Goal: Task Accomplishment & Management: Manage account settings

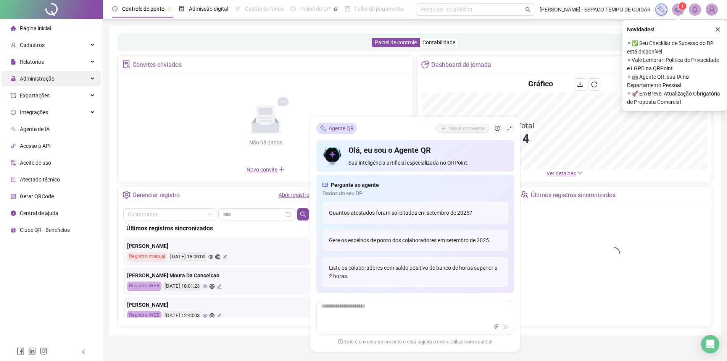
click at [34, 83] on span "Administração" at bounding box center [33, 78] width 44 height 15
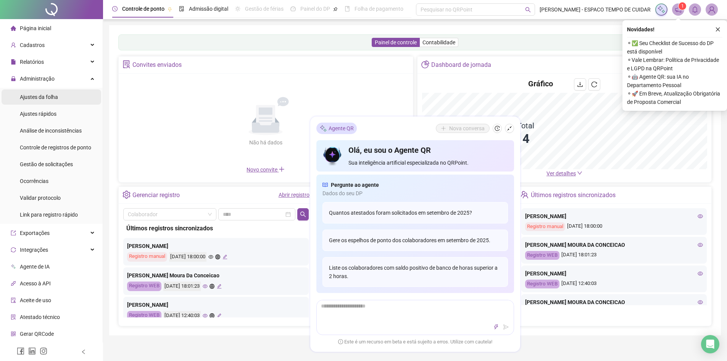
click at [53, 101] on div "Ajustes da folha" at bounding box center [39, 96] width 38 height 15
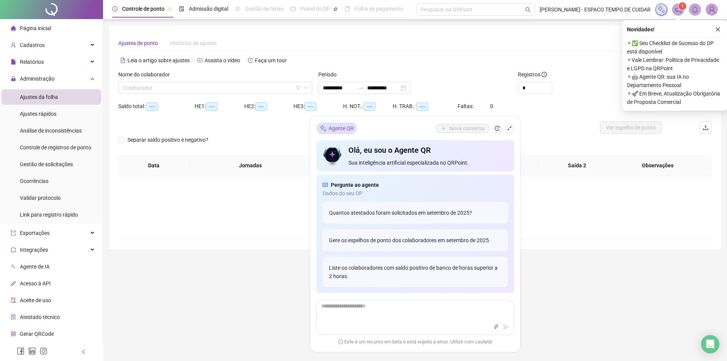
type input "**********"
click at [59, 165] on span "Gestão de solicitações" at bounding box center [46, 164] width 53 height 6
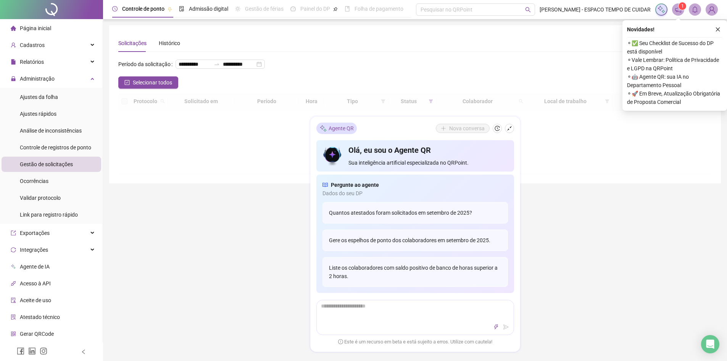
drag, startPoint x: 556, startPoint y: 145, endPoint x: 530, endPoint y: 135, distance: 27.9
click at [556, 145] on div at bounding box center [414, 133] width 593 height 82
click at [511, 126] on icon "shrink" at bounding box center [509, 128] width 5 height 5
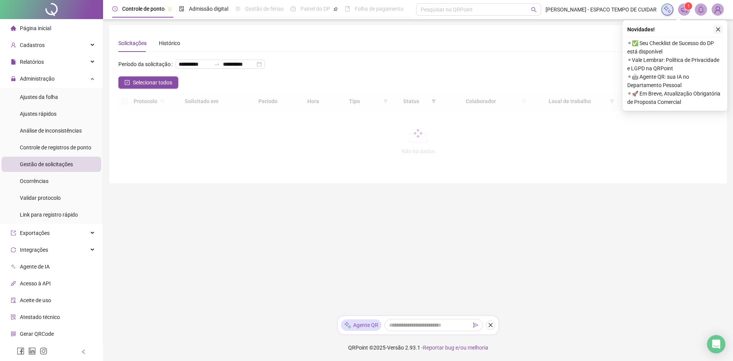
click at [717, 30] on icon "close" at bounding box center [718, 29] width 4 height 4
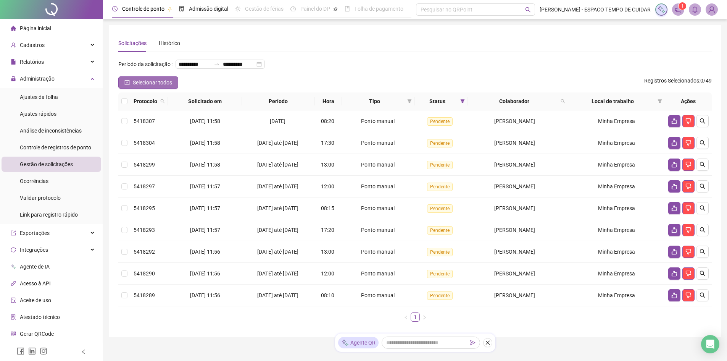
click at [148, 87] on span "Selecionar todos" at bounding box center [152, 82] width 39 height 8
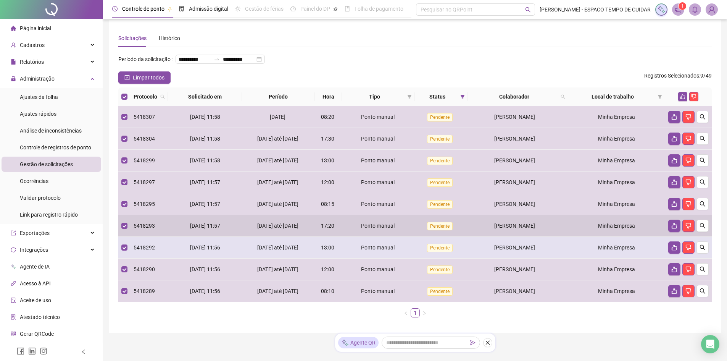
scroll to position [2, 0]
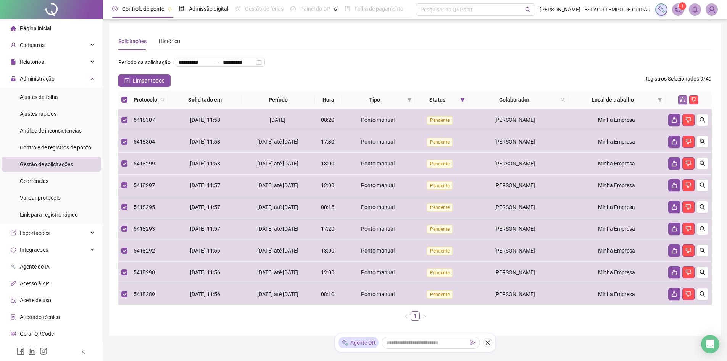
click at [683, 102] on icon "like" at bounding box center [682, 99] width 5 height 5
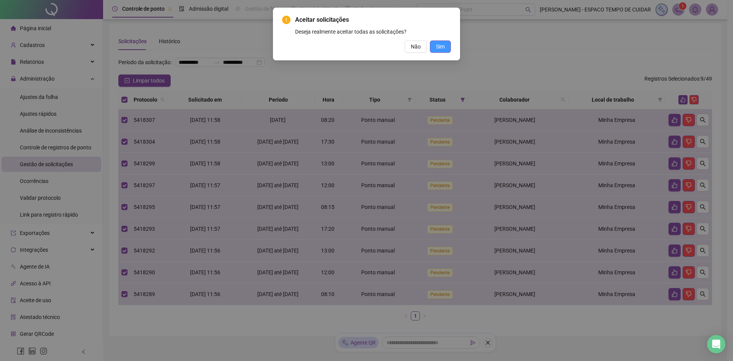
click at [438, 47] on span "Sim" at bounding box center [440, 46] width 9 height 8
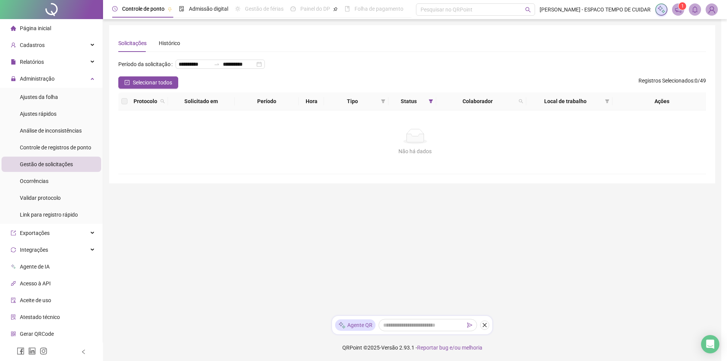
scroll to position [0, 0]
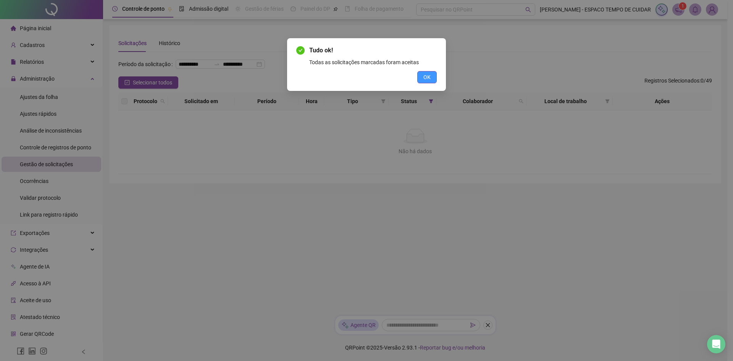
click at [426, 77] on span "OK" at bounding box center [426, 77] width 7 height 8
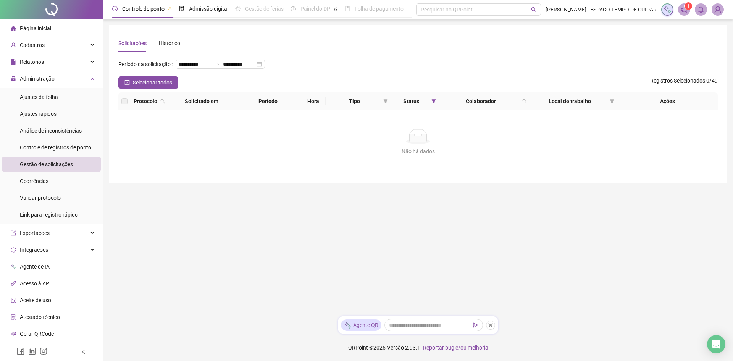
click at [677, 6] on div "1" at bounding box center [692, 9] width 63 height 12
click at [682, 6] on icon "notification" at bounding box center [683, 9] width 7 height 7
